Goal: Book appointment/travel/reservation

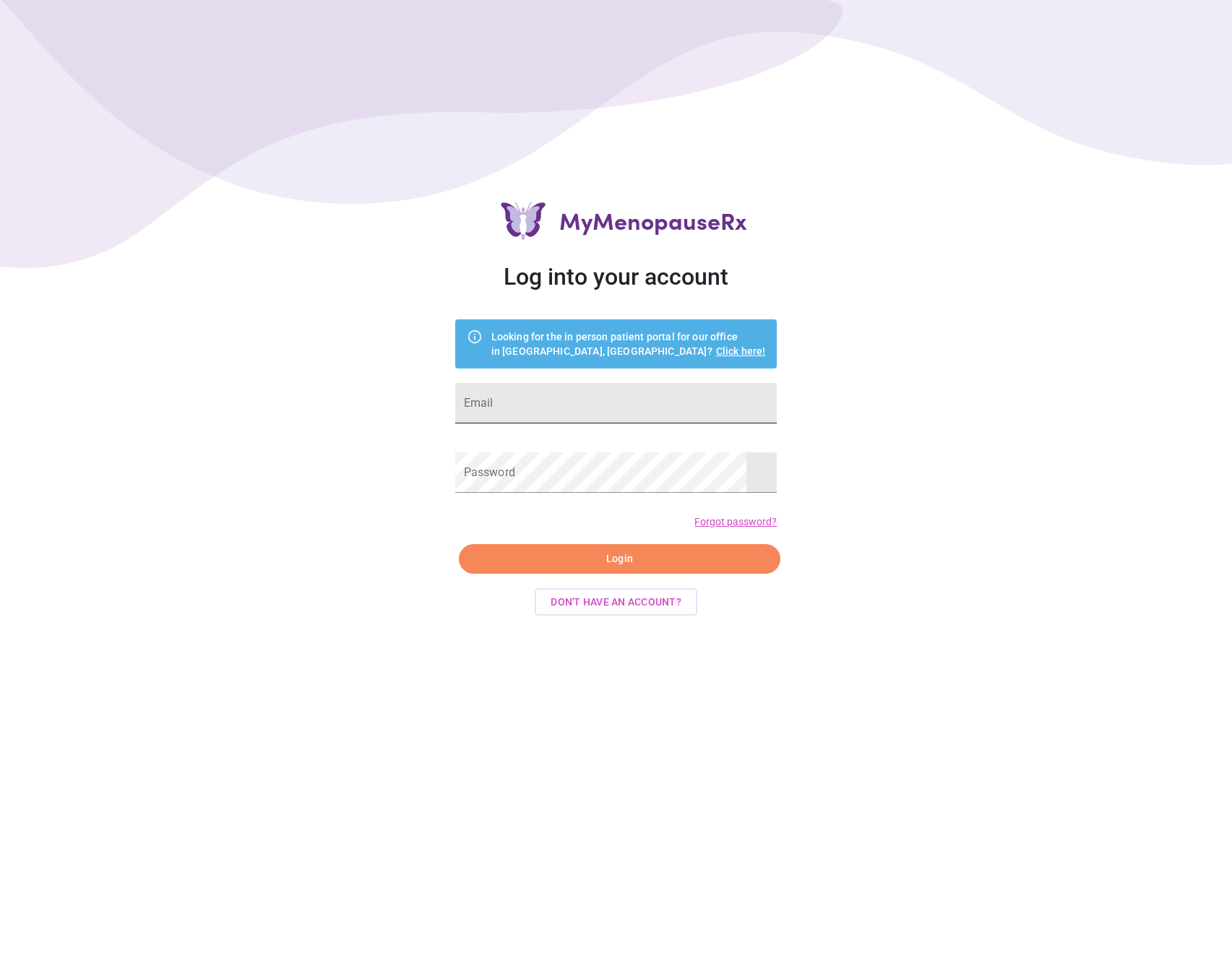
click at [529, 419] on input "Email" at bounding box center [616, 402] width 322 height 41
click at [530, 408] on input "Email" at bounding box center [616, 402] width 322 height 41
type input "shanna@mymenopauserx.com"
click at [493, 551] on span "Login" at bounding box center [619, 559] width 289 height 18
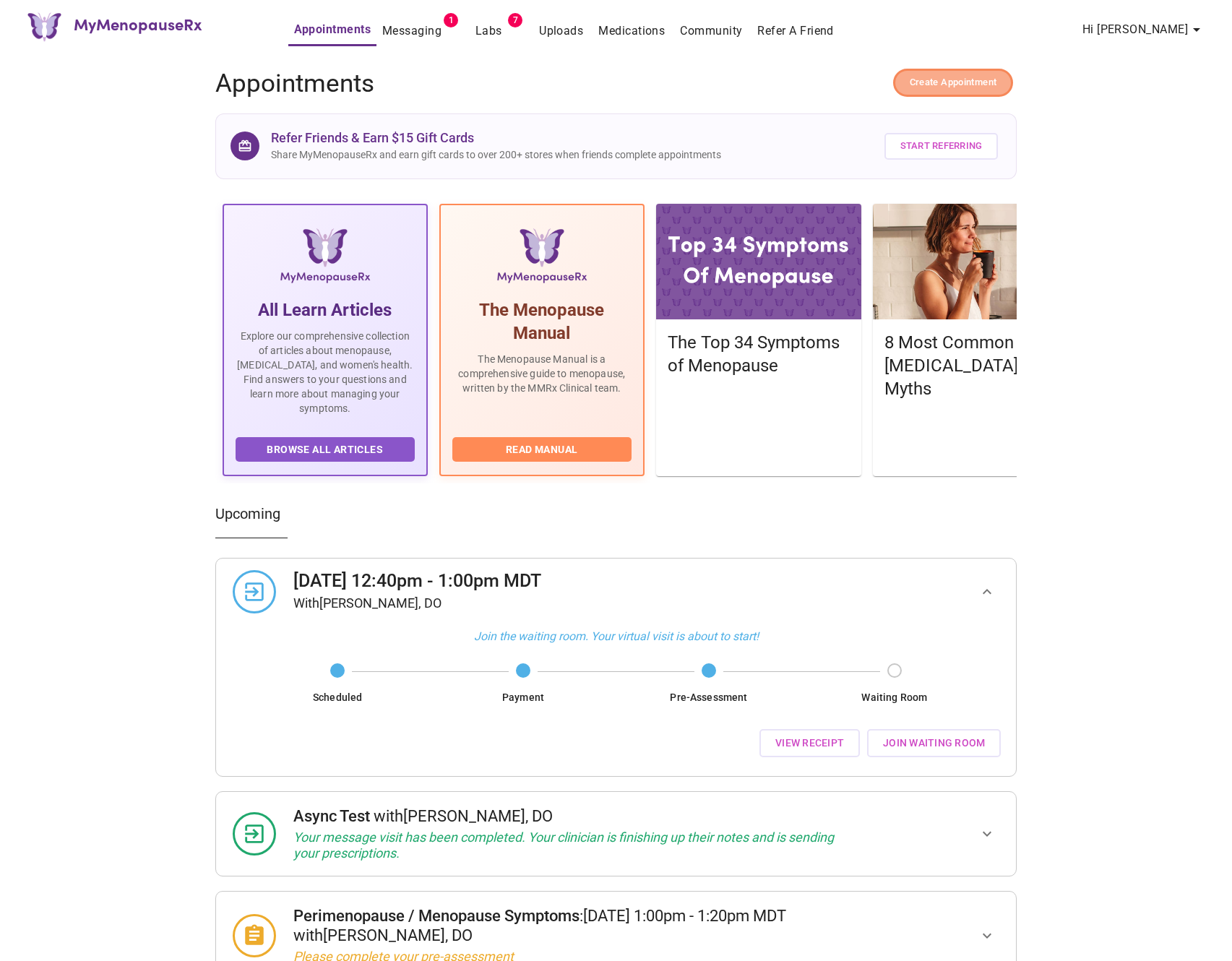
click at [960, 81] on span "Create Appointment" at bounding box center [953, 82] width 88 height 17
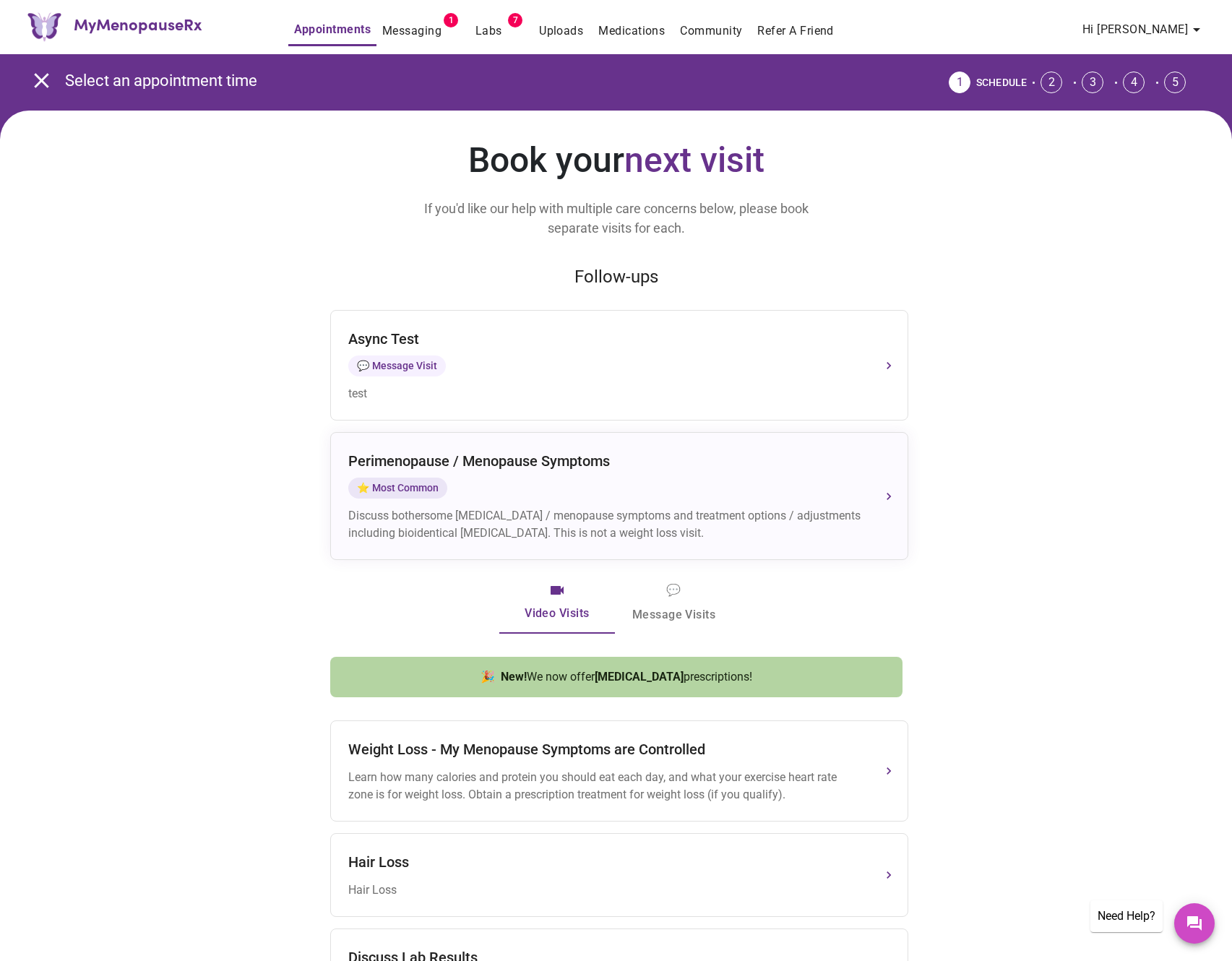
click at [698, 623] on span "💬 Message Visits" at bounding box center [673, 602] width 83 height 45
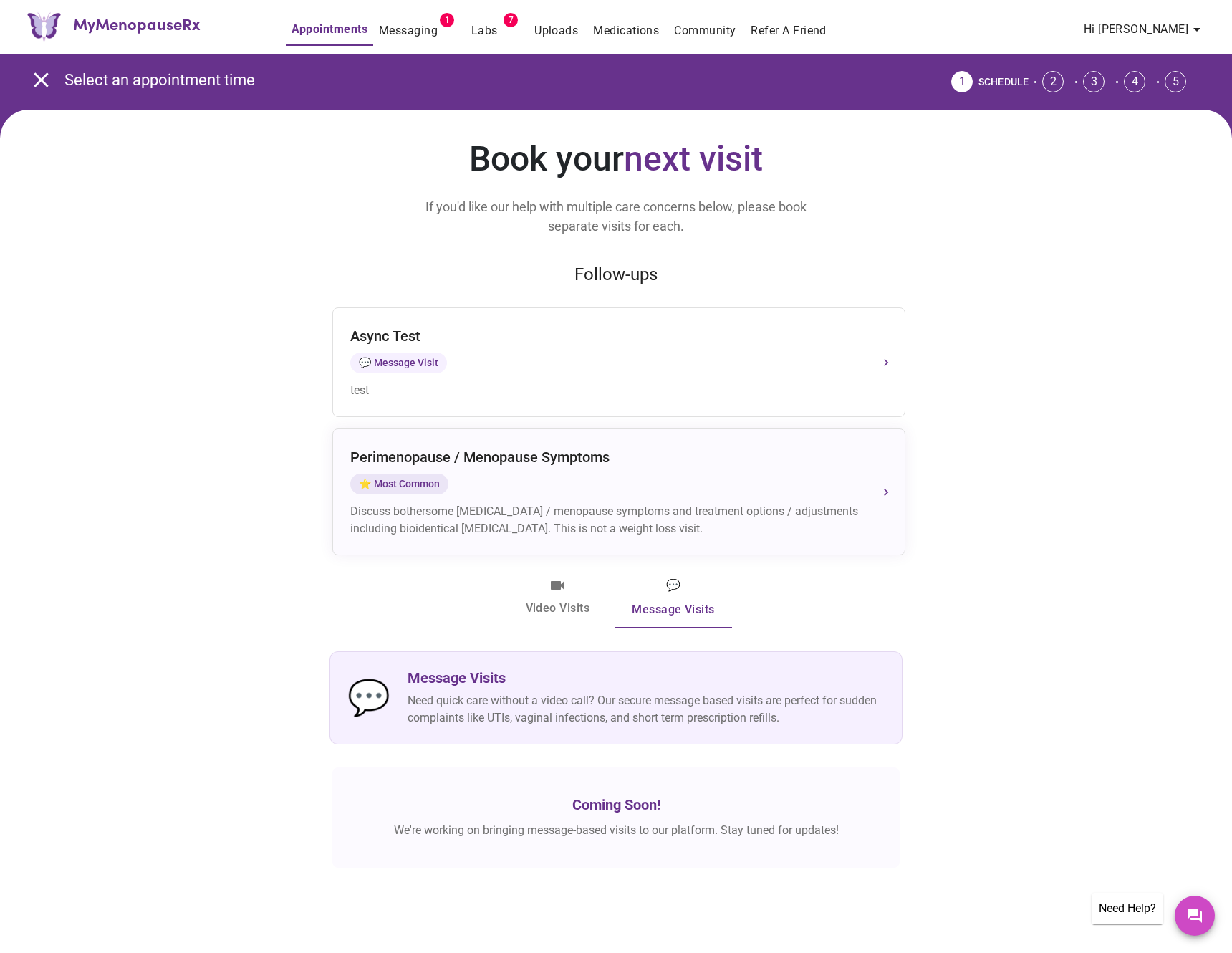
click at [583, 599] on span "Video Visits" at bounding box center [558, 597] width 81 height 42
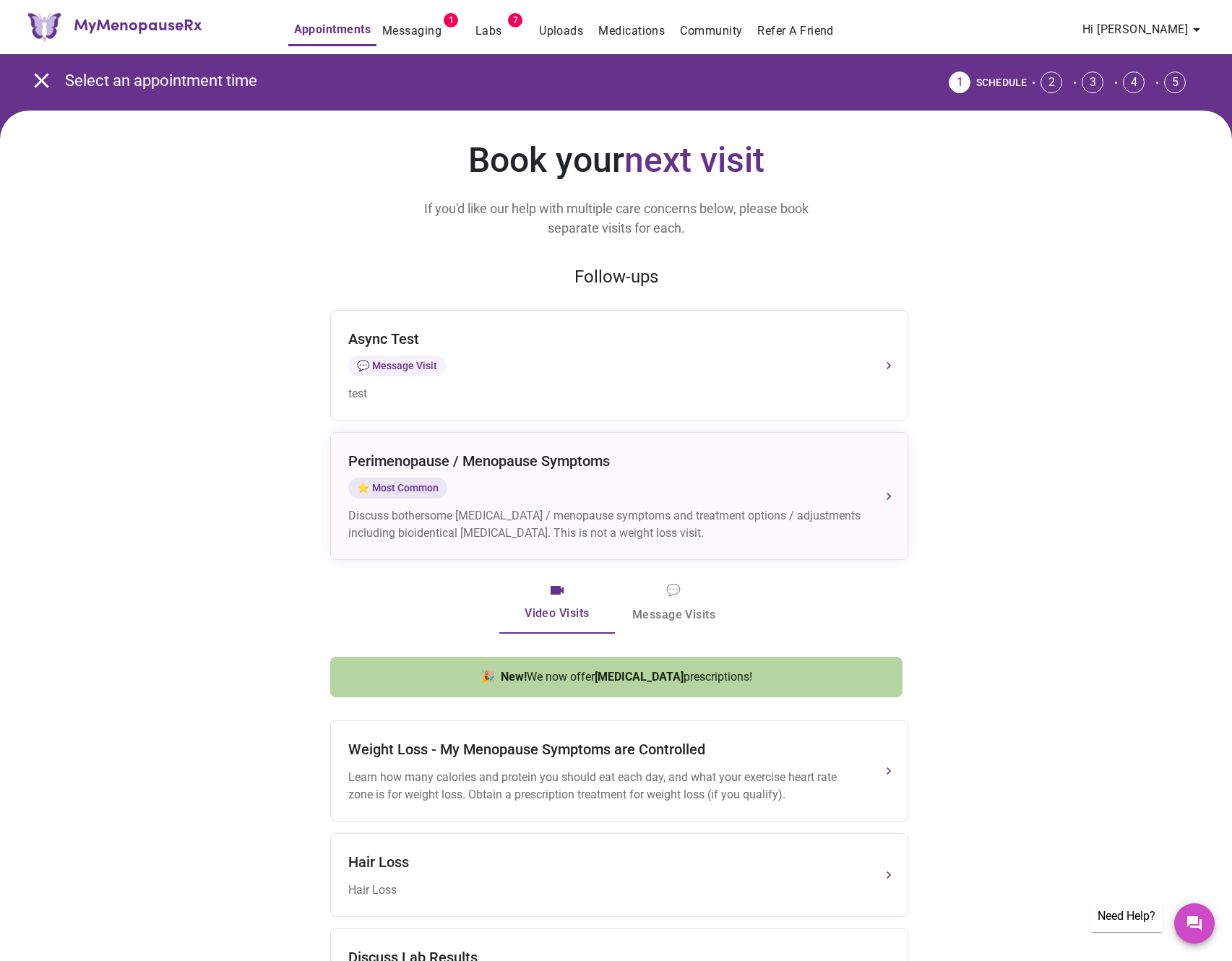
click at [40, 77] on icon "open drawer" at bounding box center [41, 80] width 14 height 14
